Goal: Check status

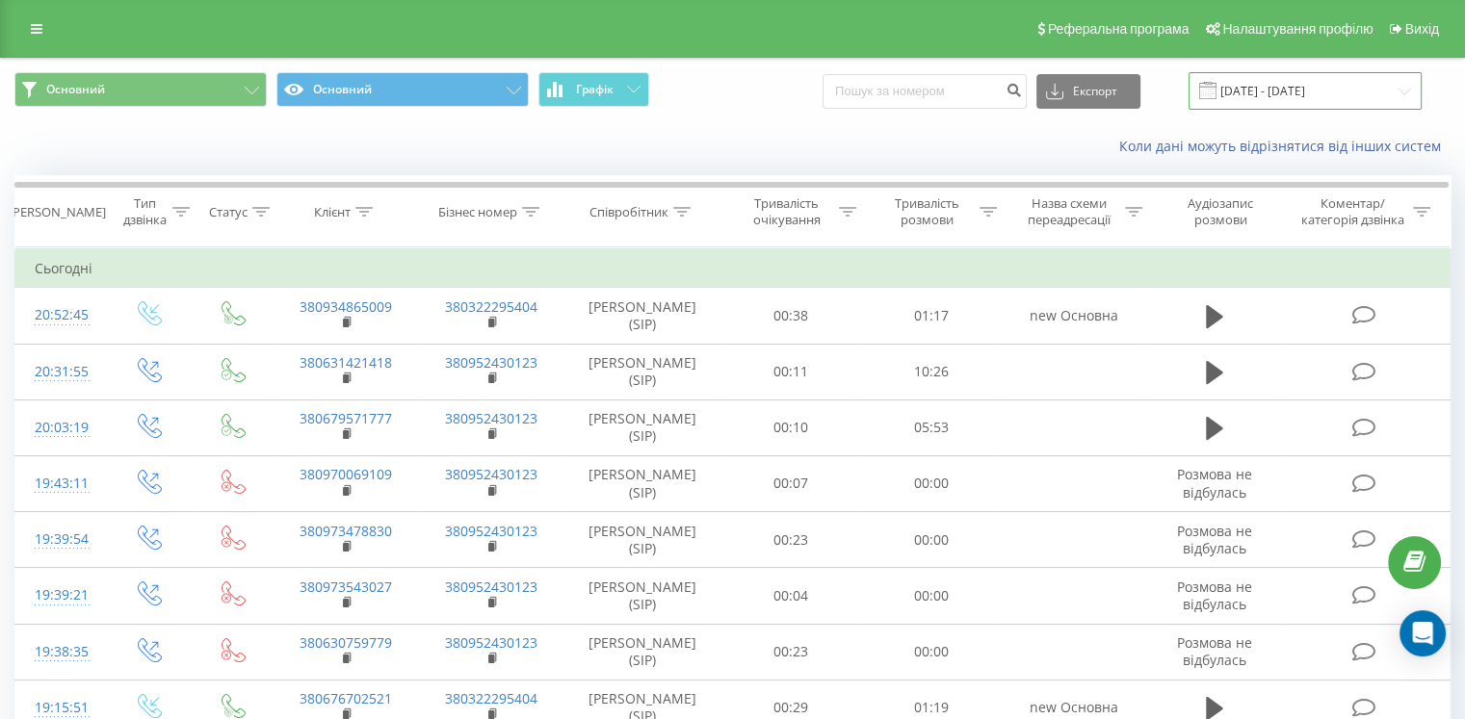
click at [1282, 84] on input "[DATE] - [DATE]" at bounding box center [1304, 91] width 233 height 38
click at [1310, 88] on input "[DATE] - [DATE]" at bounding box center [1304, 91] width 233 height 38
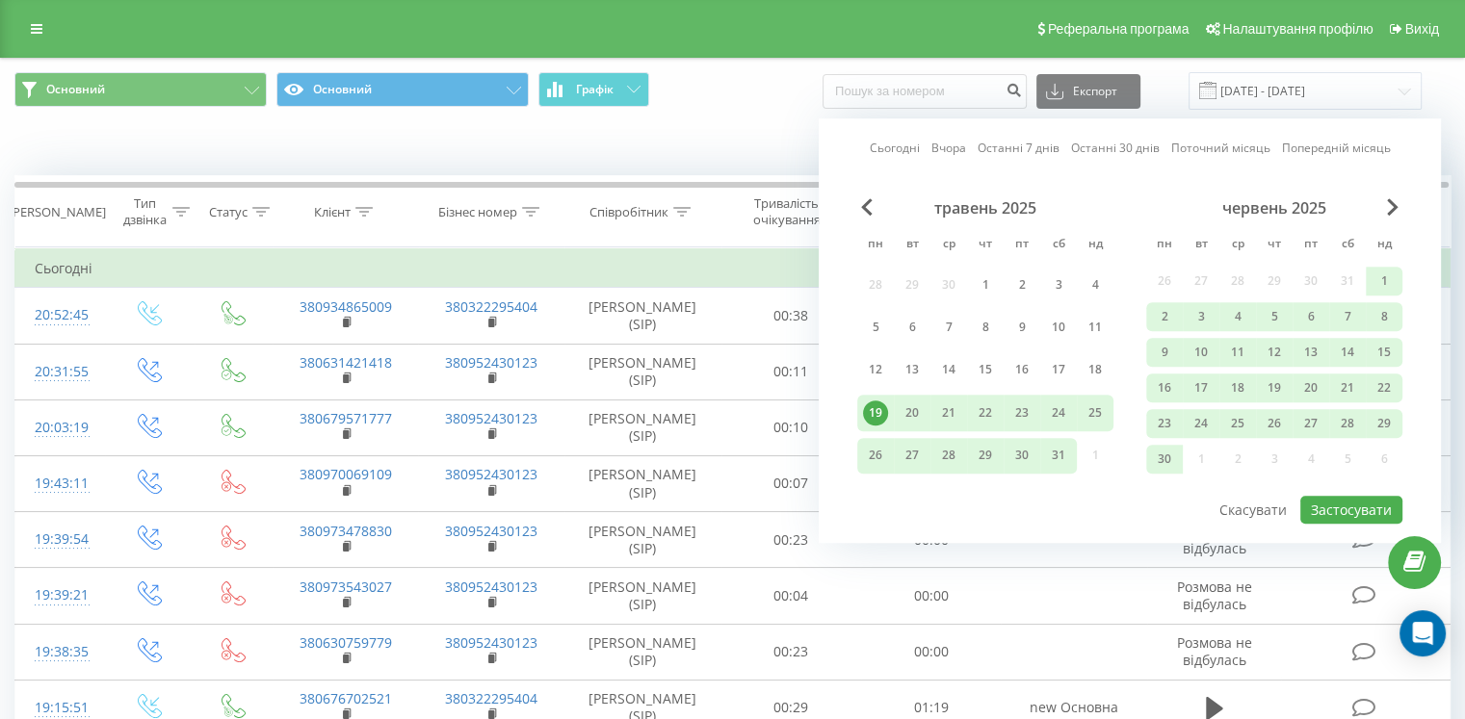
click at [1398, 208] on div "червень 2025" at bounding box center [1274, 207] width 256 height 19
click at [1389, 209] on span "Next Month" at bounding box center [1393, 206] width 12 height 17
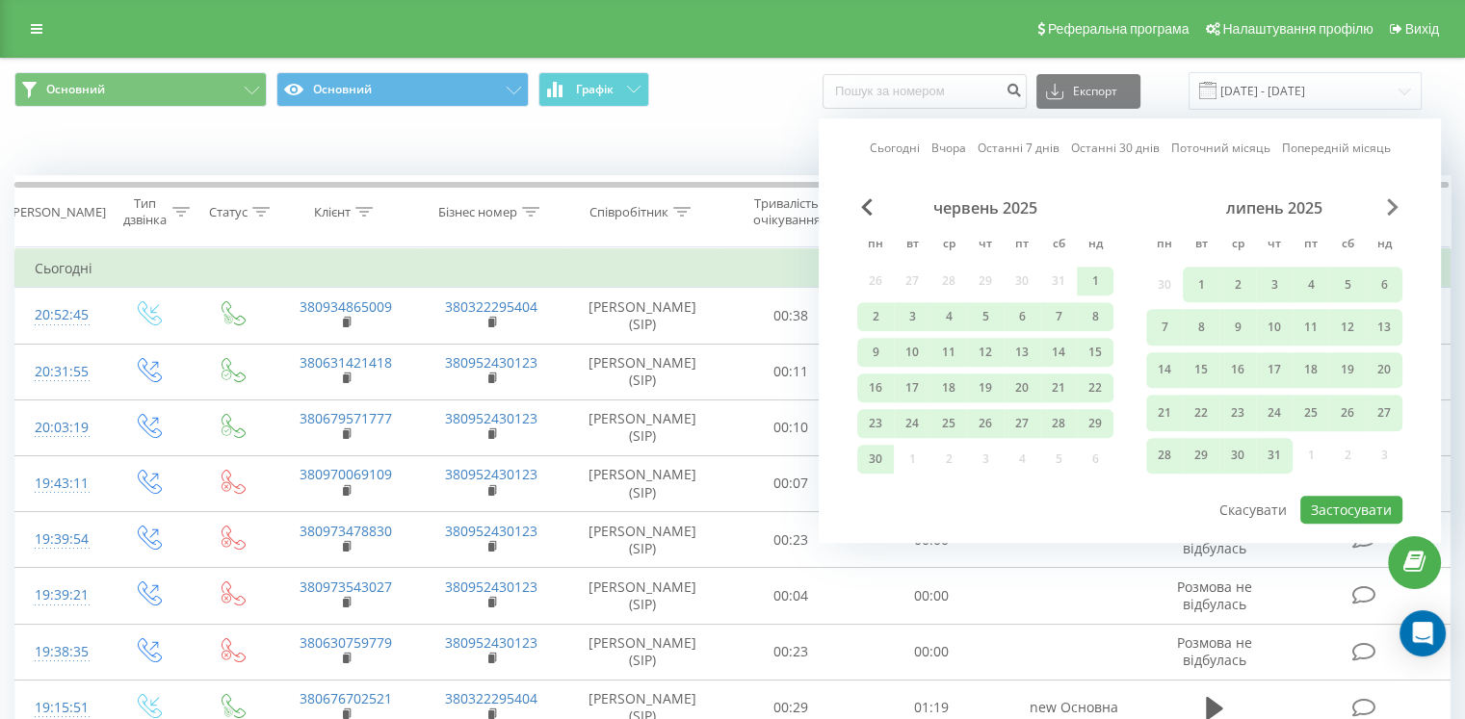
click at [1389, 209] on span "Next Month" at bounding box center [1393, 206] width 12 height 17
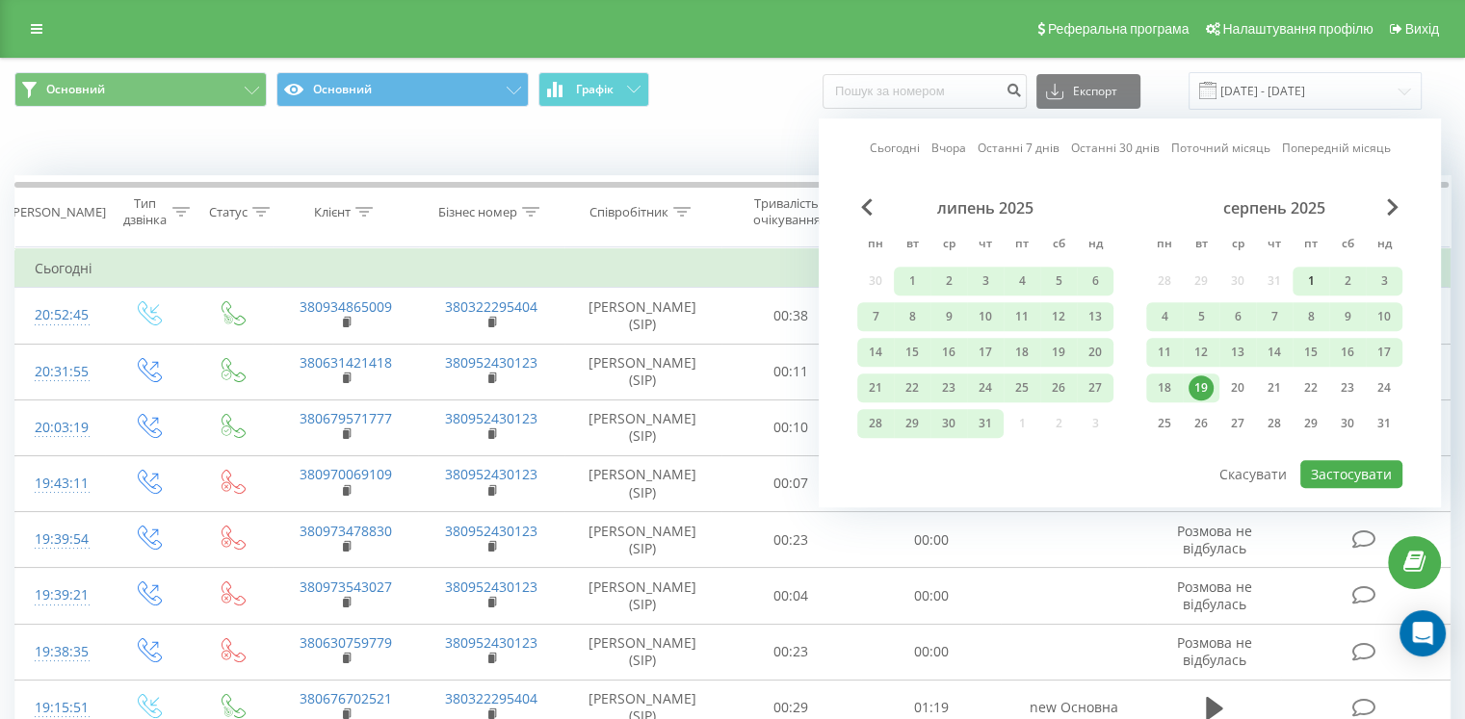
click at [1310, 280] on div "1" at bounding box center [1310, 281] width 25 height 25
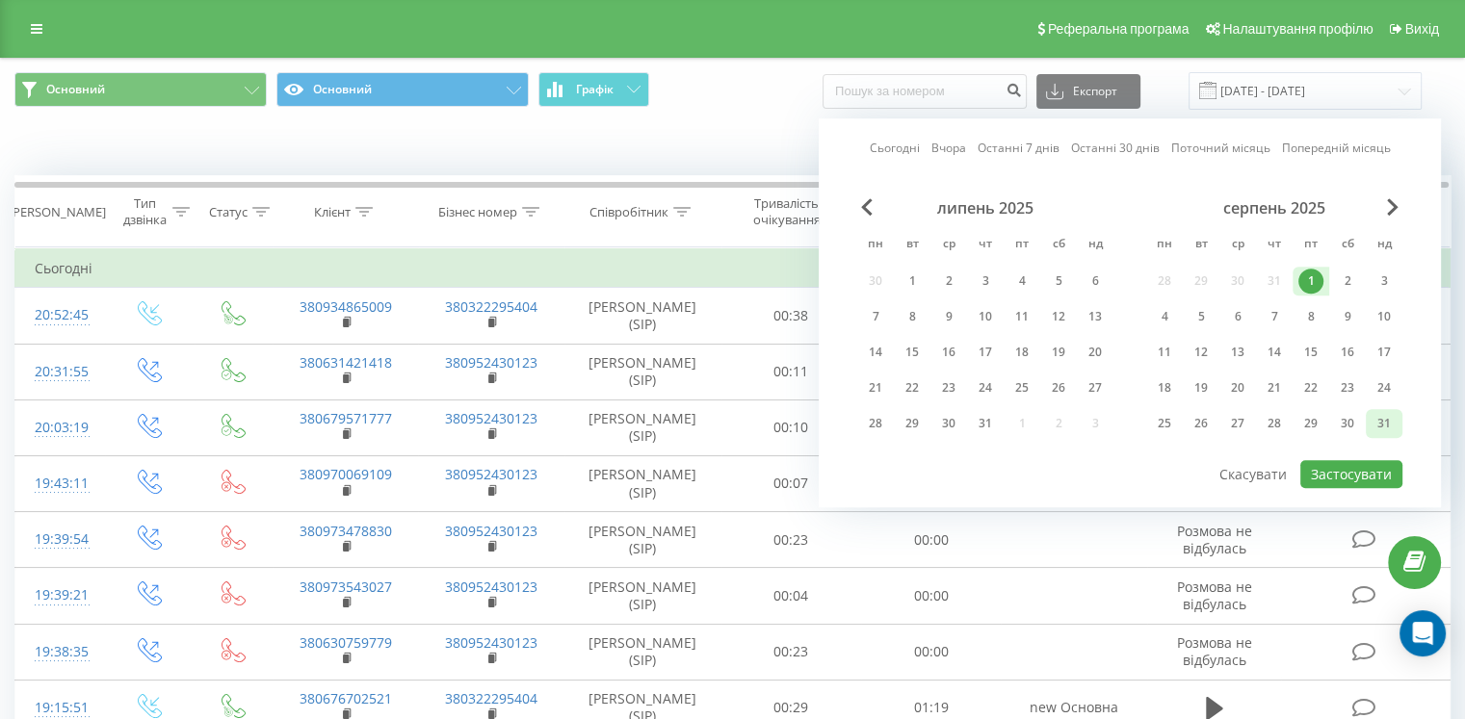
click at [1389, 411] on div "31" at bounding box center [1383, 423] width 25 height 25
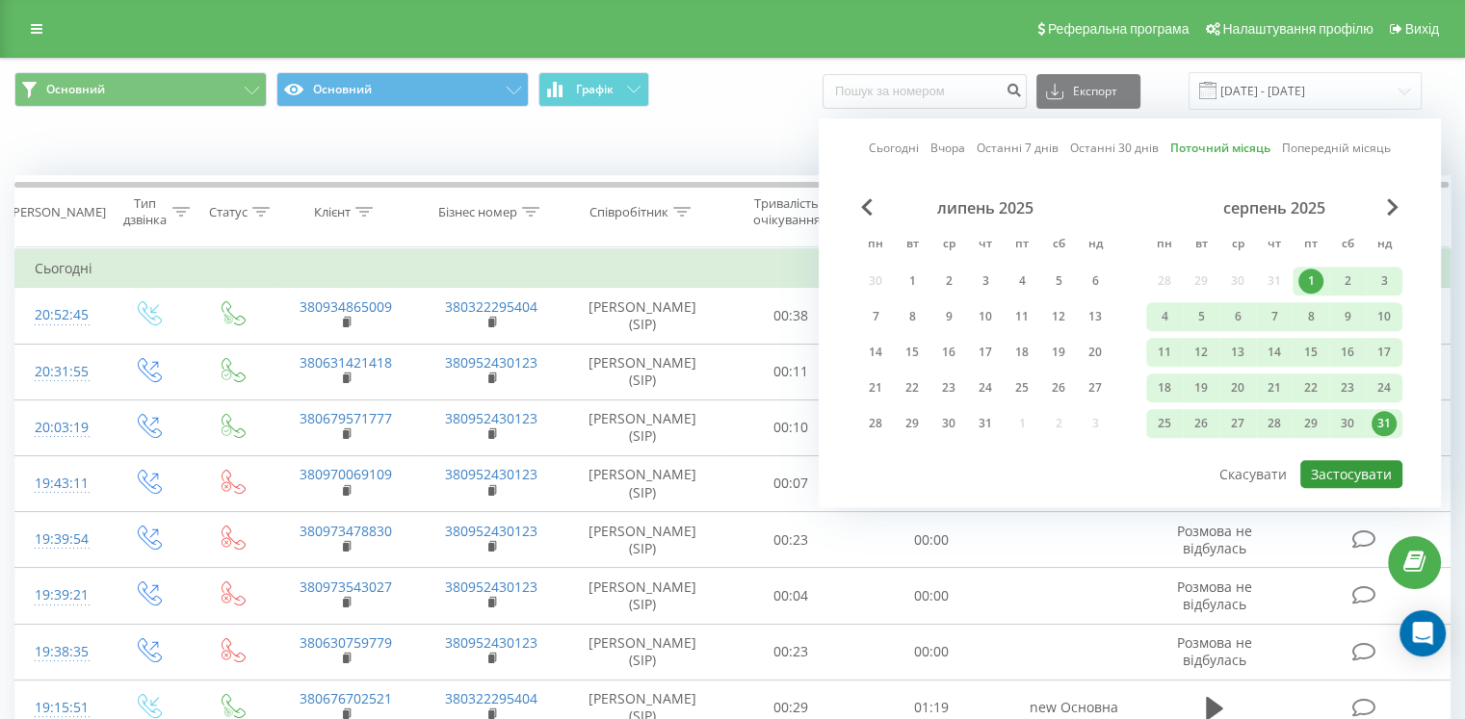
click at [1359, 471] on button "Застосувати" at bounding box center [1351, 474] width 102 height 28
type input "[DATE] - [DATE]"
